Goal: Entertainment & Leisure: Consume media (video, audio)

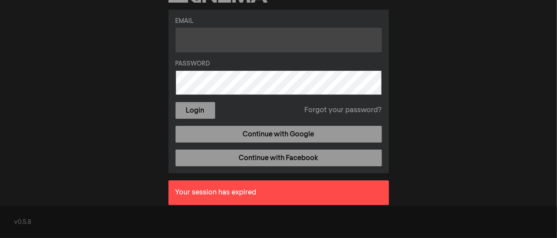
click at [246, 51] on input "text" at bounding box center [278, 40] width 206 height 25
type input "[EMAIL_ADDRESS][DOMAIN_NAME]"
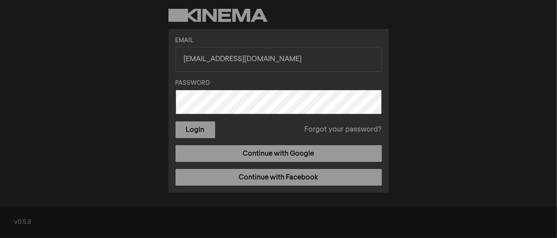
click at [175, 122] on button "Login" at bounding box center [195, 130] width 40 height 17
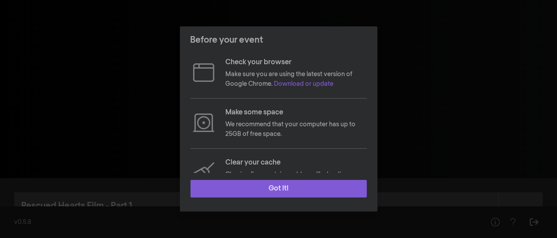
click at [285, 194] on button "Got it!" at bounding box center [278, 189] width 176 height 18
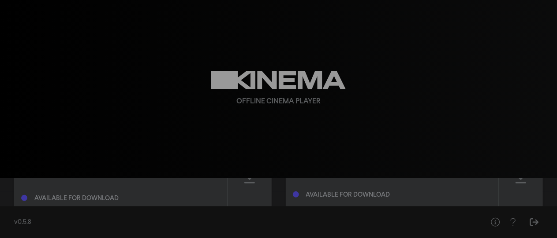
scroll to position [48, 0]
click at [246, 186] on div at bounding box center [249, 176] width 44 height 63
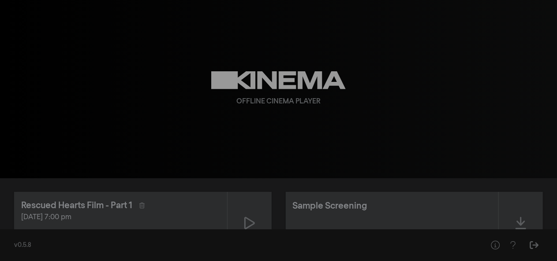
scroll to position [29, 0]
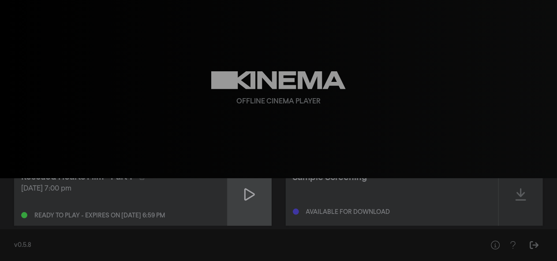
click at [245, 206] on div at bounding box center [249, 194] width 44 height 63
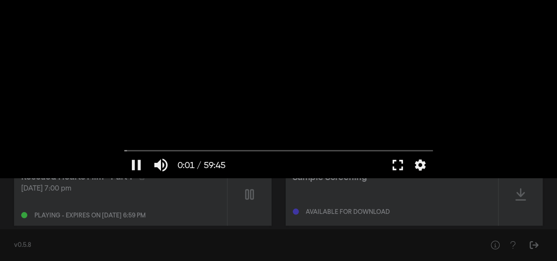
click at [400, 164] on button "fullscreen" at bounding box center [398, 165] width 25 height 26
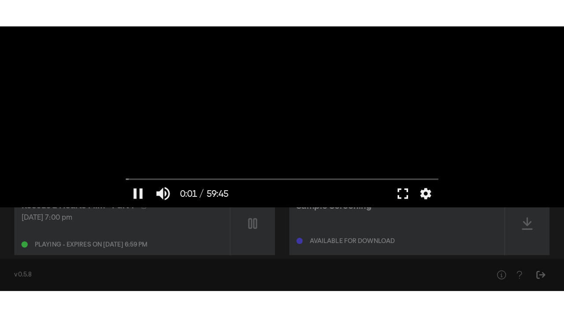
scroll to position [0, 0]
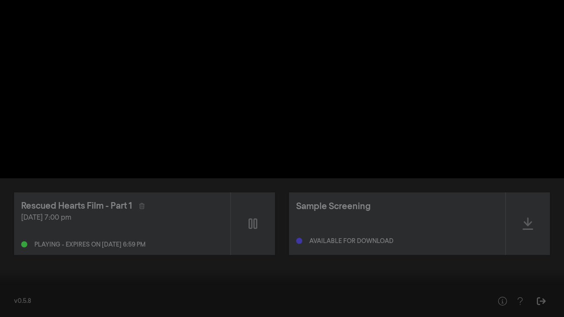
click at [18, 238] on button "pause" at bounding box center [16, 304] width 25 height 26
drag, startPoint x: 10, startPoint y: 288, endPoint x: 0, endPoint y: 289, distance: 9.7
click at [4, 238] on input "Seek" at bounding box center [281, 289] width 555 height 5
click at [554, 238] on button "settings" at bounding box center [547, 304] width 20 height 26
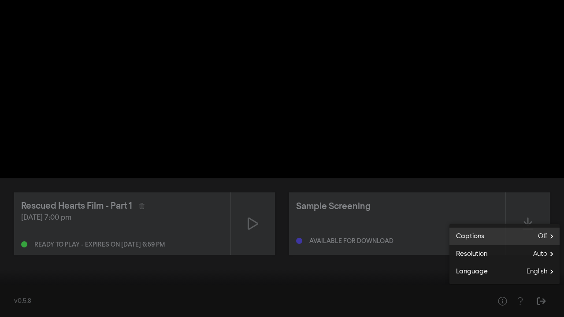
click at [537, 234] on label "Captions Off" at bounding box center [505, 237] width 110 height 18
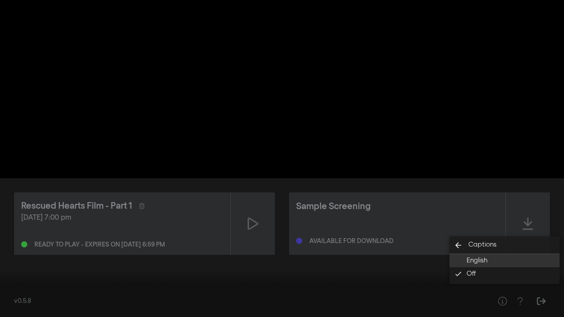
click at [490, 238] on button "English" at bounding box center [505, 260] width 110 height 13
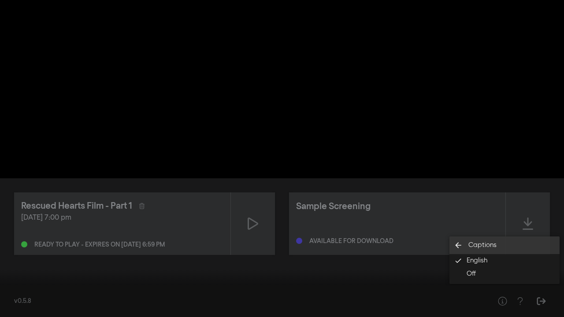
click at [489, 238] on span "Captions" at bounding box center [482, 246] width 28 height 10
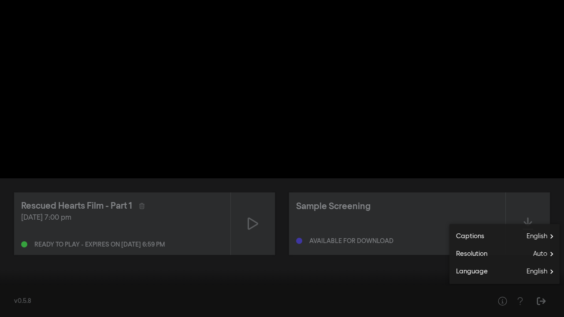
click at [398, 234] on div at bounding box center [282, 158] width 564 height 317
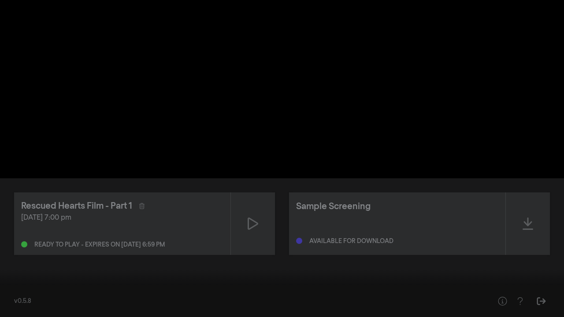
click at [16, 238] on button "play_arrow" at bounding box center [16, 304] width 25 height 26
click at [16, 238] on button "pause" at bounding box center [16, 304] width 25 height 26
drag, startPoint x: 7, startPoint y: 290, endPoint x: 2, endPoint y: 290, distance: 5.3
click at [4, 238] on input "Seek" at bounding box center [281, 289] width 555 height 5
click at [13, 238] on button "play_arrow" at bounding box center [16, 304] width 25 height 26
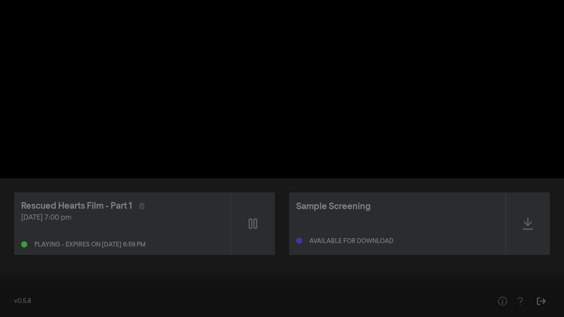
click at [14, 238] on button "pause" at bounding box center [16, 304] width 25 height 26
drag, startPoint x: 6, startPoint y: 290, endPoint x: 0, endPoint y: 290, distance: 5.7
type input "0"
click at [4, 238] on input "Seek" at bounding box center [281, 289] width 555 height 5
